Goal: Task Accomplishment & Management: Use online tool/utility

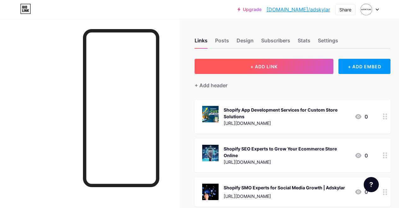
click at [265, 68] on span "+ ADD LINK" at bounding box center [263, 66] width 27 height 5
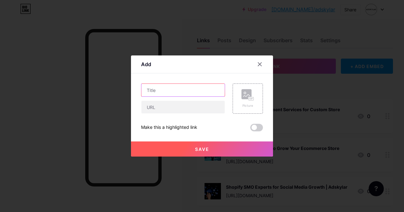
click at [181, 91] on input "text" at bounding box center [182, 90] width 83 height 13
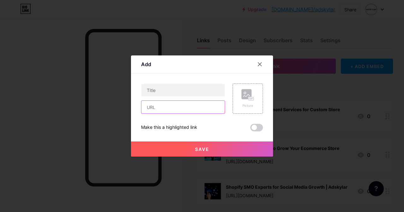
click at [171, 109] on input "text" at bounding box center [182, 107] width 83 height 13
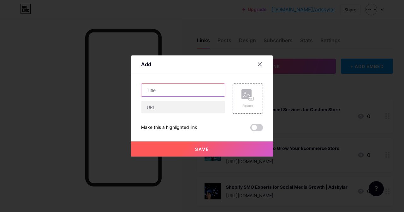
click at [182, 92] on input "text" at bounding box center [182, 90] width 83 height 13
paste input "Ecommerce to Shopify Migration Made Easy | Adskylar Experts"
type input "Ecommerce to Shopify Migration Made Easy | Adskylar"
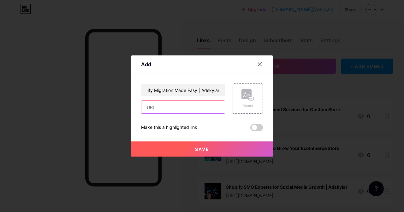
click at [190, 105] on input "text" at bounding box center [182, 107] width 83 height 13
paste input "[URL][DOMAIN_NAME]"
type input "[URL][DOMAIN_NAME]"
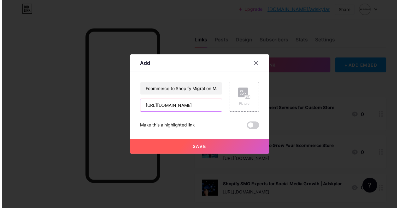
scroll to position [0, 0]
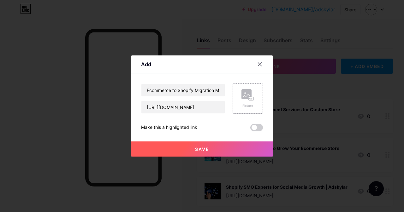
click at [247, 96] on icon at bounding box center [246, 96] width 6 height 2
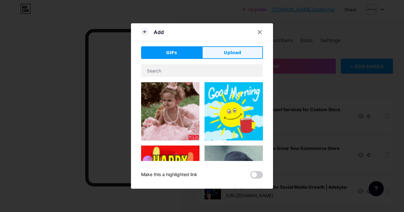
click at [233, 52] on span "Upload" at bounding box center [232, 53] width 17 height 7
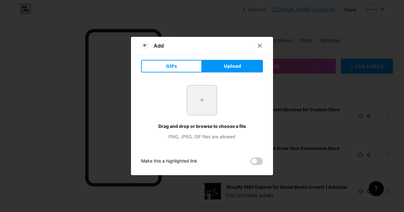
click at [207, 101] on input "file" at bounding box center [202, 100] width 30 height 30
type input "C:\fakepath\ecommerce to shopify migration (1).jpg"
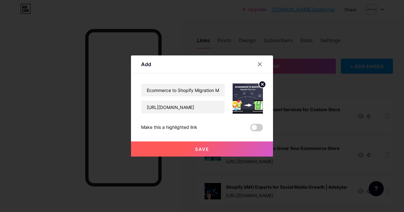
click at [202, 148] on span "Save" at bounding box center [202, 149] width 14 height 5
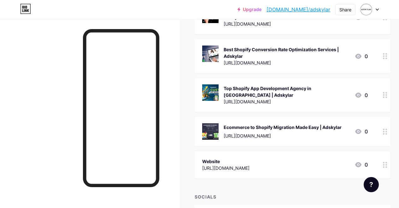
scroll to position [566, 0]
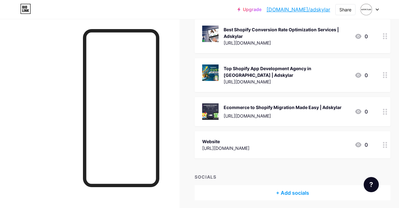
click at [261, 104] on div "Ecommerce to Shopify Migration Made Easy | Adskylar" at bounding box center [283, 107] width 118 height 7
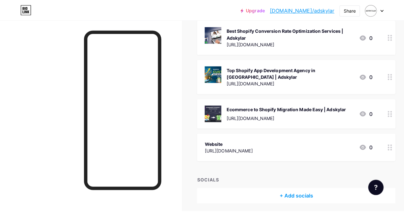
scroll to position [561, 0]
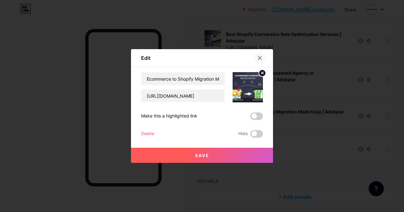
click at [260, 56] on icon at bounding box center [259, 58] width 5 height 5
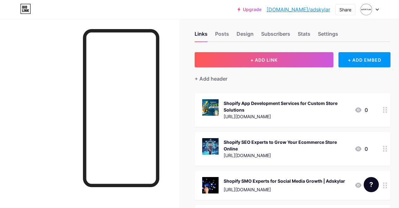
scroll to position [0, 0]
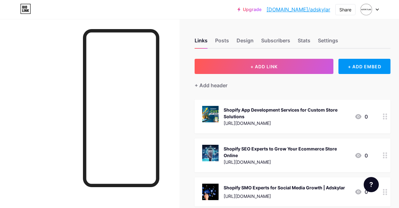
click at [317, 9] on link "[DOMAIN_NAME]/adskylar" at bounding box center [299, 10] width 64 height 8
click at [27, 8] on icon at bounding box center [26, 7] width 2 height 3
